Goal: Information Seeking & Learning: Learn about a topic

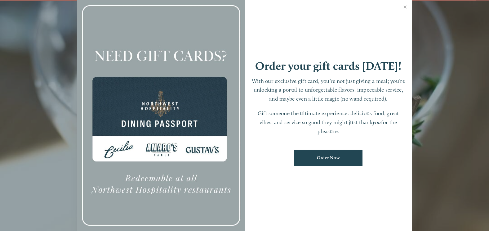
scroll to position [13, 0]
click at [406, 8] on link "Close" at bounding box center [405, 7] width 12 height 17
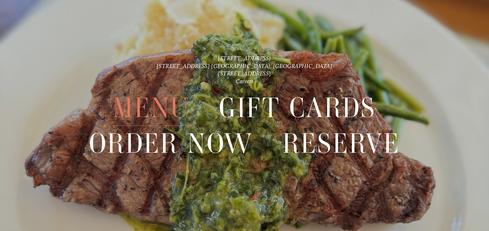
click at [159, 111] on span "Menu" at bounding box center [151, 108] width 77 height 36
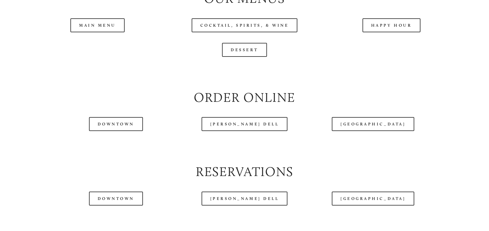
scroll to position [683, 0]
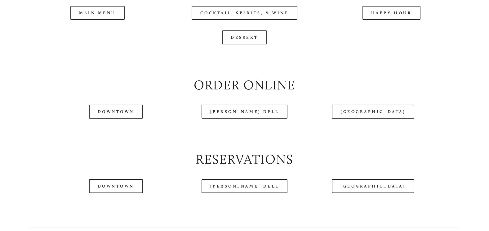
click at [403, 44] on header "Menu Order Now Visit Gallery 0" at bounding box center [245, 14] width 460 height 61
click at [388, 44] on header "Menu Order Now Visit Gallery 0" at bounding box center [245, 14] width 460 height 61
click at [406, 46] on header "Menu Order Now Visit Gallery 0" at bounding box center [245, 14] width 460 height 61
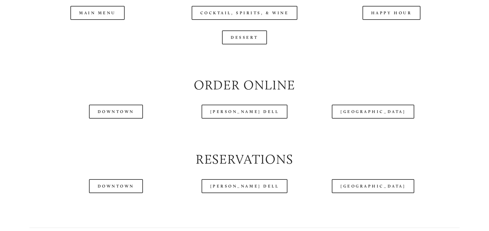
click at [406, 46] on header "Menu Order Now Visit Gallery 0" at bounding box center [245, 14] width 460 height 61
click at [120, 44] on header "Menu Order Now Visit Gallery 0" at bounding box center [245, 14] width 460 height 61
click at [92, 42] on header "Menu Order Now Visit Gallery 0" at bounding box center [245, 14] width 460 height 61
drag, startPoint x: 110, startPoint y: 43, endPoint x: 159, endPoint y: 30, distance: 50.4
click at [159, 30] on div at bounding box center [228, 15] width 426 height 32
